Goal: Task Accomplishment & Management: Manage account settings

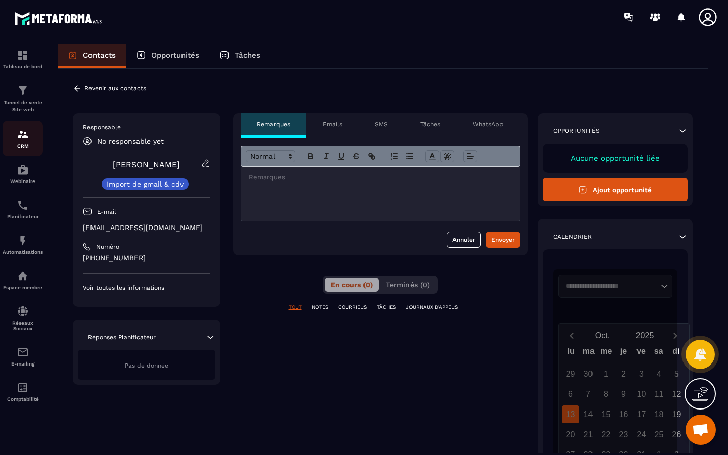
click at [26, 140] on img at bounding box center [23, 134] width 12 height 12
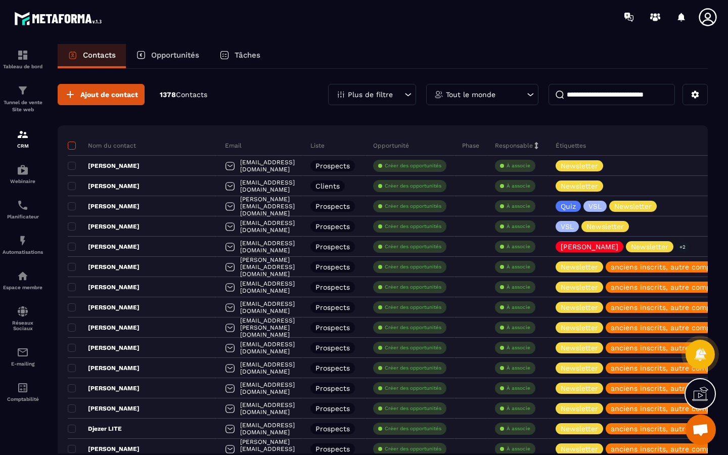
click at [72, 150] on label at bounding box center [71, 148] width 7 height 7
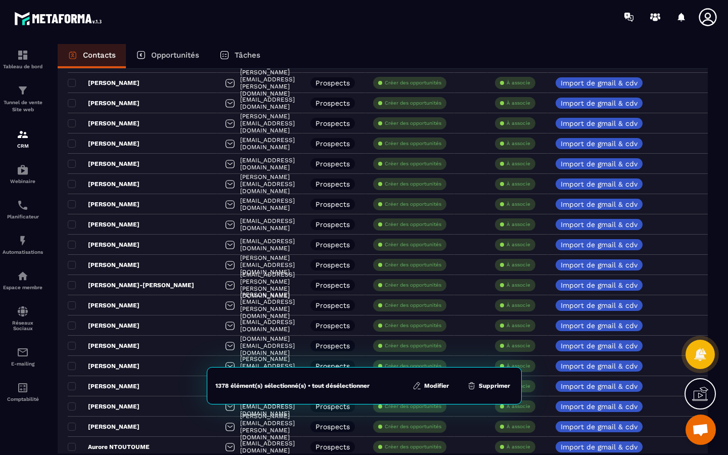
scroll to position [808, 0]
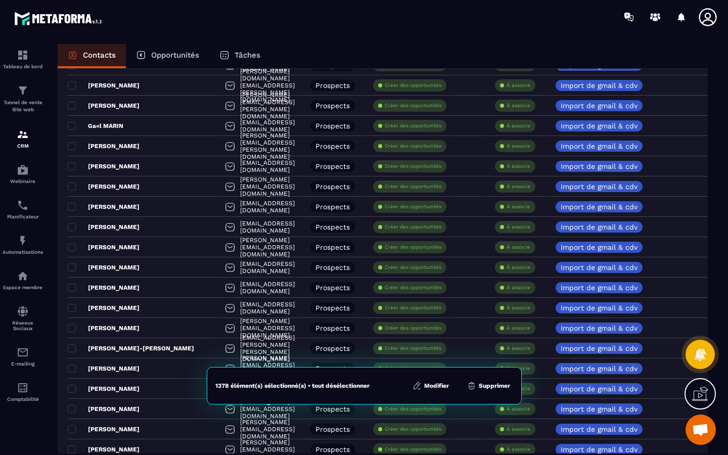
click at [441, 381] on button "Modifier" at bounding box center [430, 386] width 42 height 10
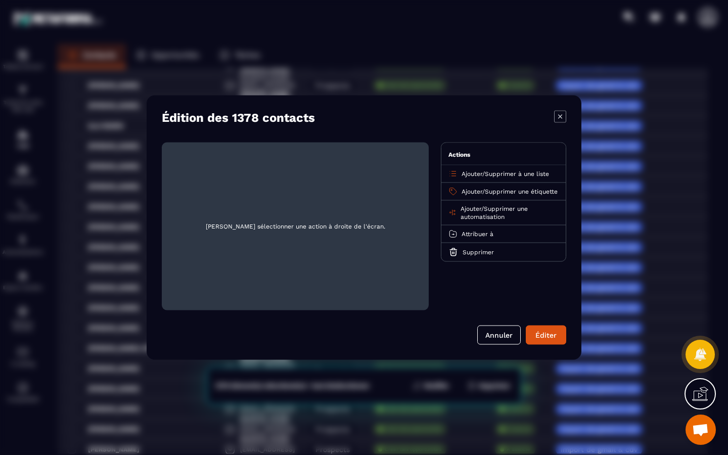
click at [470, 174] on span "Ajouter" at bounding box center [471, 173] width 21 height 7
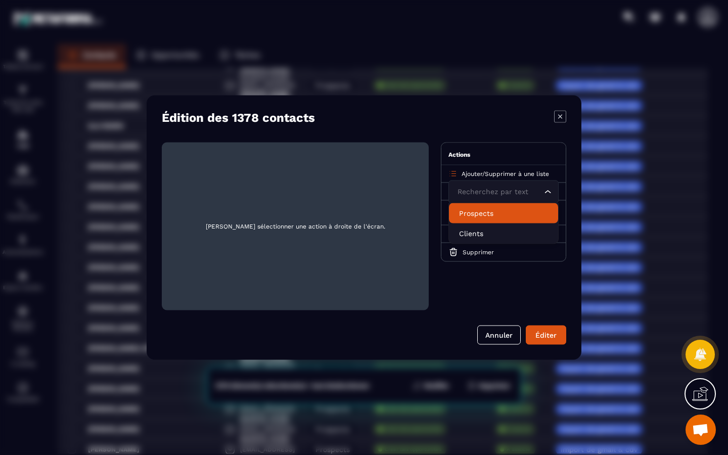
click at [377, 169] on span "Veuillez sélectionner une action à droite de l'écran." at bounding box center [295, 227] width 251 height 152
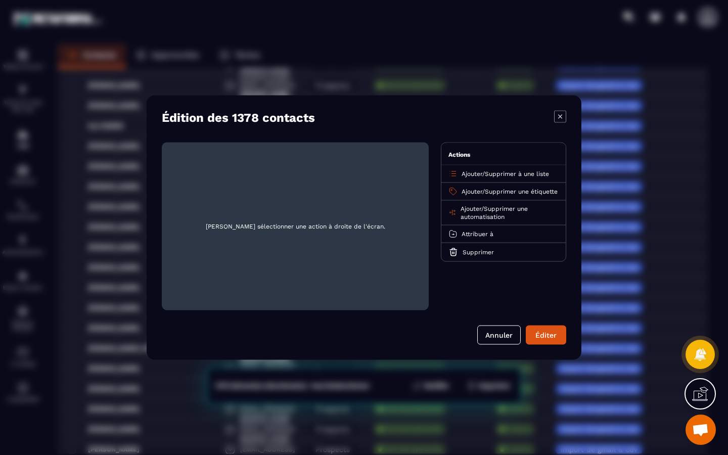
click at [465, 189] on span "Ajouter" at bounding box center [471, 191] width 21 height 7
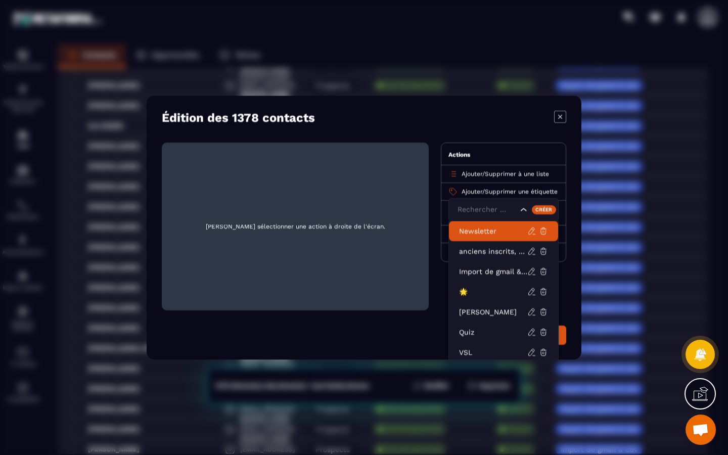
click at [472, 235] on p "Newsletter" at bounding box center [493, 231] width 68 height 10
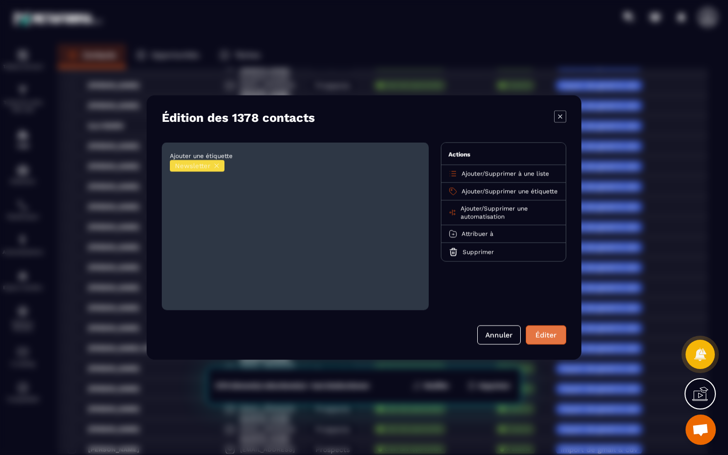
click at [536, 335] on button "Éditer" at bounding box center [546, 334] width 40 height 19
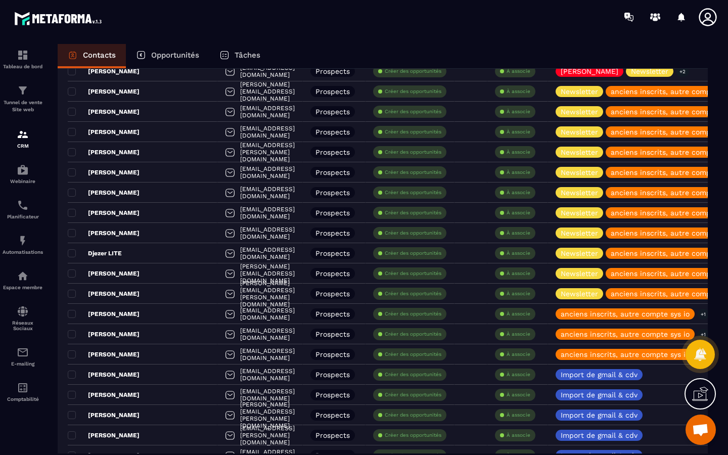
scroll to position [0, 0]
